Goal: Use online tool/utility: Utilize a website feature to perform a specific function

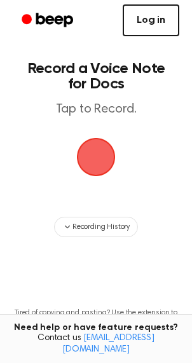
click at [158, 11] on link "Log in" at bounding box center [151, 20] width 57 height 32
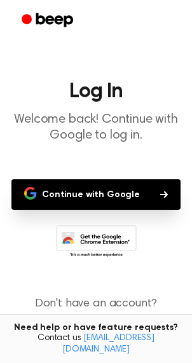
click at [95, 198] on button "Continue with Google" at bounding box center [95, 194] width 169 height 30
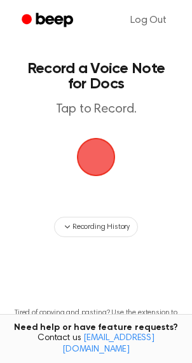
click at [102, 148] on span "button" at bounding box center [96, 157] width 36 height 36
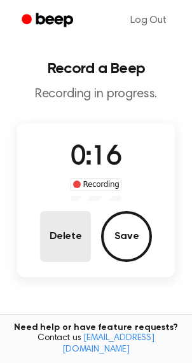
click at [49, 233] on button "Delete" at bounding box center [65, 236] width 51 height 51
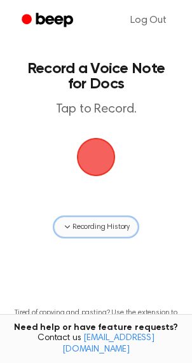
click at [97, 229] on span "Recording History" at bounding box center [100, 226] width 57 height 11
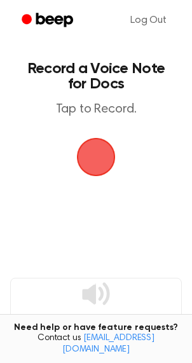
click at [97, 158] on span "button" at bounding box center [96, 157] width 36 height 36
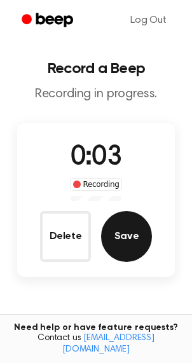
click at [133, 255] on button "Save" at bounding box center [126, 236] width 51 height 51
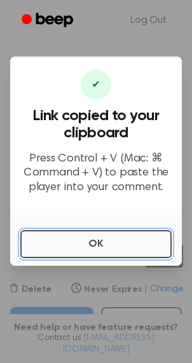
click at [88, 250] on button "OK" at bounding box center [95, 244] width 151 height 28
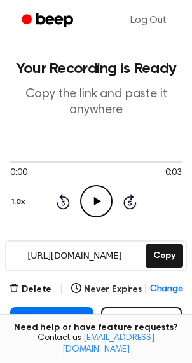
click at [94, 203] on icon at bounding box center [96, 201] width 7 height 8
click at [98, 197] on icon at bounding box center [96, 201] width 6 height 8
click at [98, 197] on icon "Play Audio" at bounding box center [96, 201] width 32 height 32
click at [95, 203] on icon at bounding box center [96, 201] width 6 height 8
click at [96, 208] on icon "Play Audio" at bounding box center [96, 201] width 32 height 32
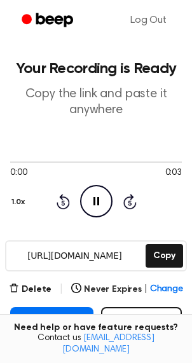
click at [123, 205] on icon "Skip 5 seconds" at bounding box center [130, 201] width 14 height 17
click at [132, 202] on icon "Skip 5 seconds" at bounding box center [130, 201] width 14 height 17
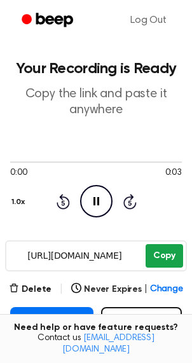
click at [165, 250] on button "Copy" at bounding box center [163, 256] width 37 height 24
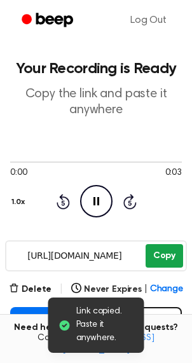
click at [162, 260] on button "Copy" at bounding box center [163, 256] width 37 height 24
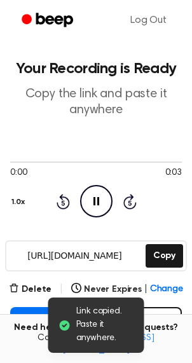
scroll to position [257, 0]
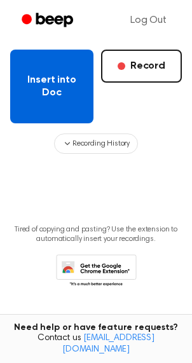
click at [58, 90] on button "Insert into Doc" at bounding box center [51, 87] width 83 height 74
